Goal: Task Accomplishment & Management: Use online tool/utility

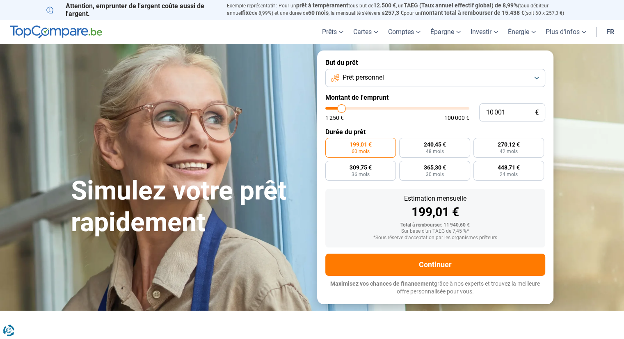
click at [532, 75] on button "Prêt personnel" at bounding box center [435, 78] width 220 height 18
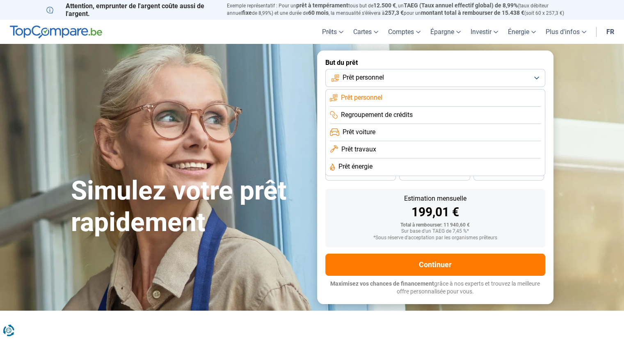
click at [532, 75] on button "Prêt personnel" at bounding box center [435, 78] width 220 height 18
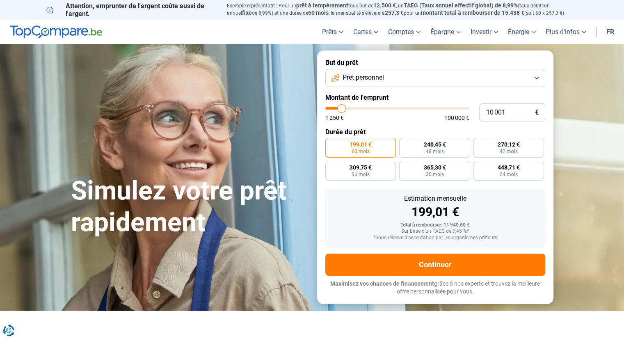
type input "33 750"
type input "33750"
click at [374, 109] on input "range" at bounding box center [397, 108] width 144 height 2
radio input "false"
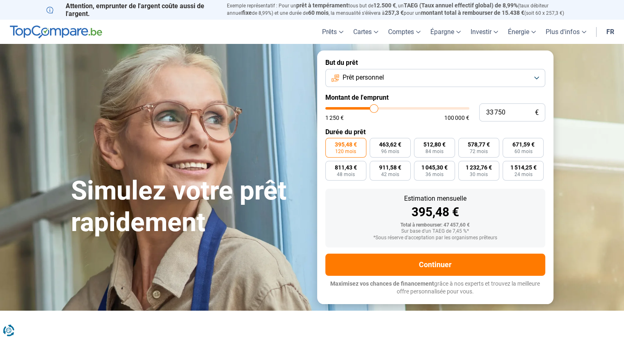
type input "37 250"
type input "37250"
type input "37 500"
type input "37500"
click at [379, 109] on input "range" at bounding box center [397, 108] width 144 height 2
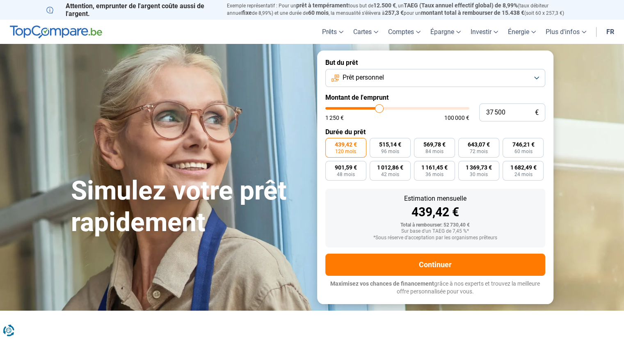
type input "42 000"
type input "42000"
click at [385, 109] on input "range" at bounding box center [397, 108] width 144 height 2
